Goal: Browse casually

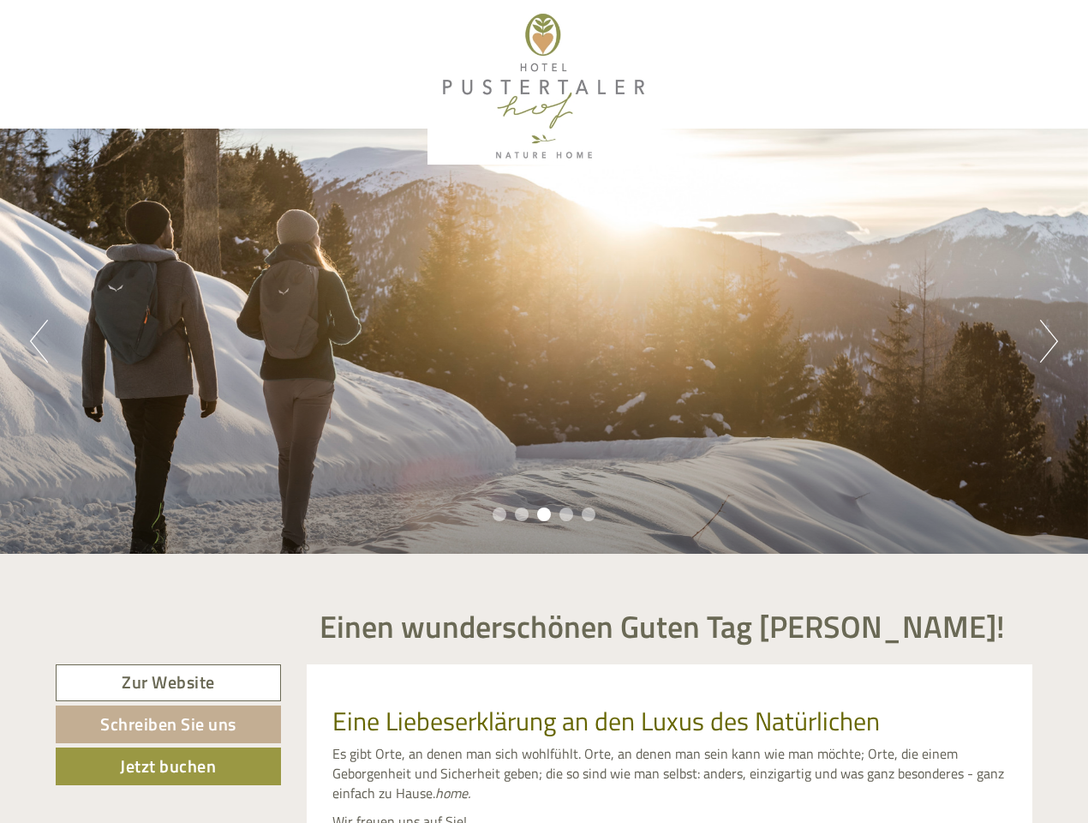
click at [544, 411] on div "Previous Next 1 2 3 4 5" at bounding box center [544, 341] width 1088 height 425
click at [39, 341] on button "Previous" at bounding box center [39, 341] width 18 height 43
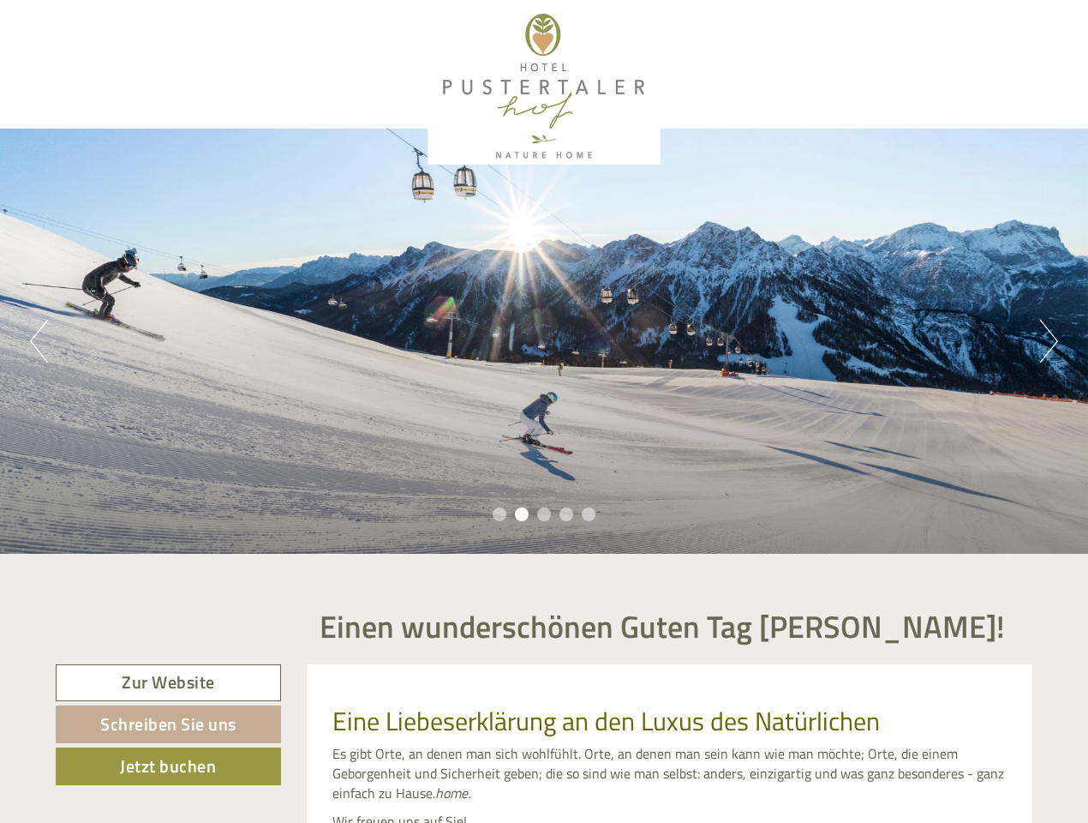
click at [544, 341] on div "Previous Next 1 2 3 4 5" at bounding box center [544, 341] width 1088 height 425
click at [1049, 341] on button "Next" at bounding box center [1049, 341] width 18 height 43
click at [500, 514] on li "1" at bounding box center [500, 514] width 14 height 14
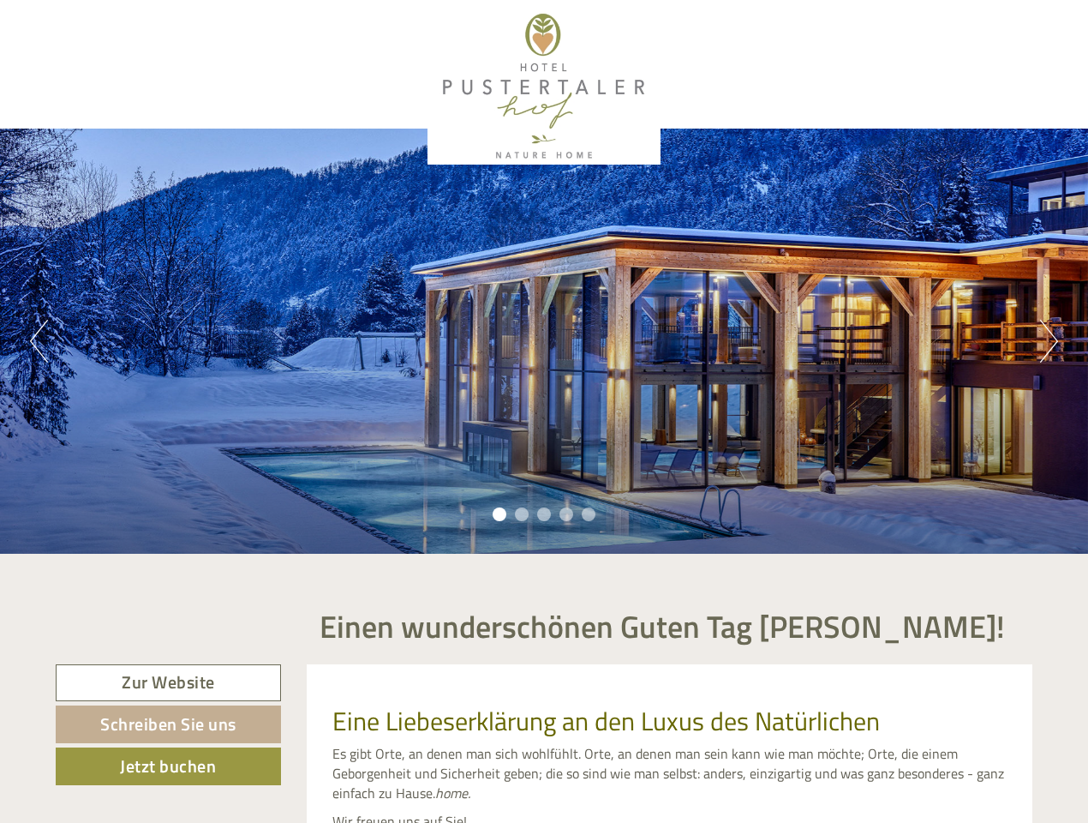
click at [522, 514] on li "2" at bounding box center [522, 514] width 14 height 14
click at [544, 514] on li "3" at bounding box center [544, 514] width 14 height 14
click at [566, 514] on li "4" at bounding box center [567, 514] width 14 height 14
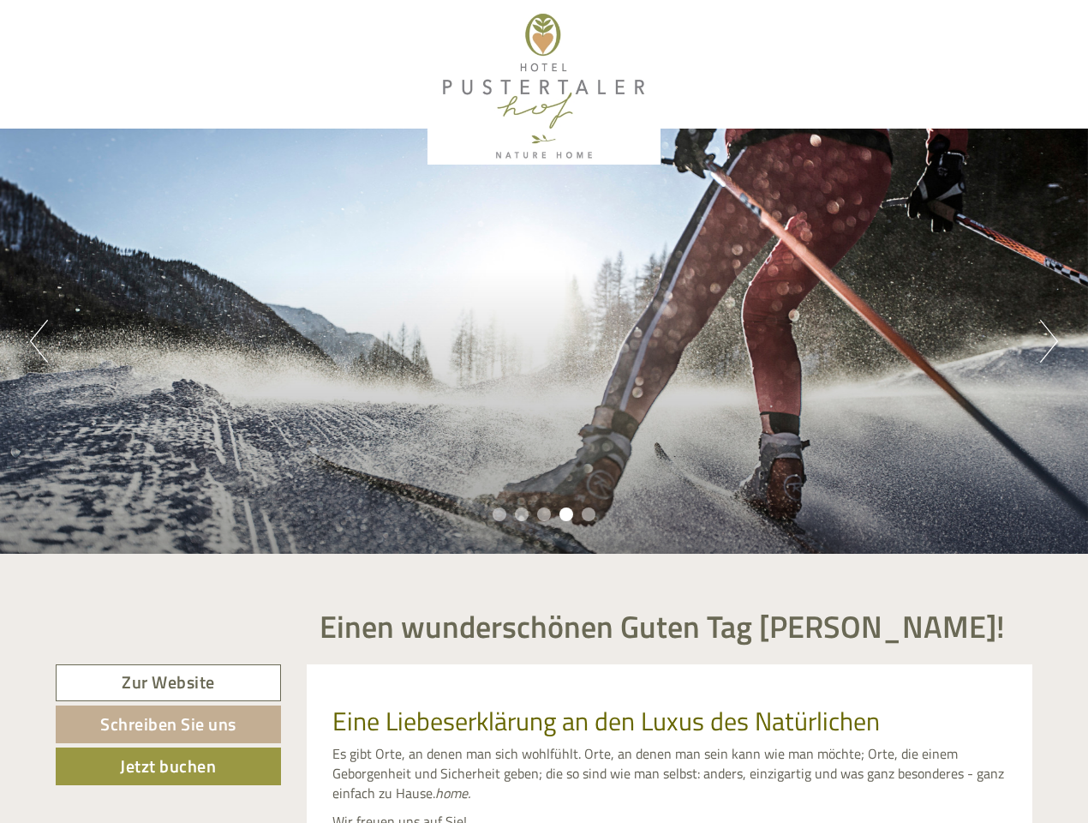
click at [589, 514] on li "5" at bounding box center [589, 514] width 14 height 14
